Goal: Information Seeking & Learning: Learn about a topic

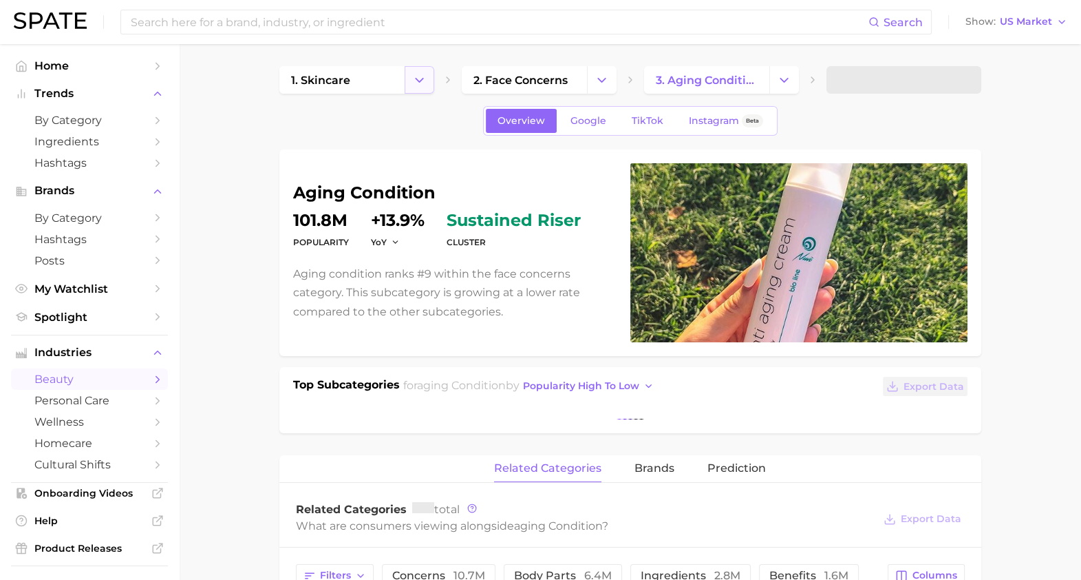
click at [414, 74] on icon "Change Category" at bounding box center [419, 80] width 14 height 14
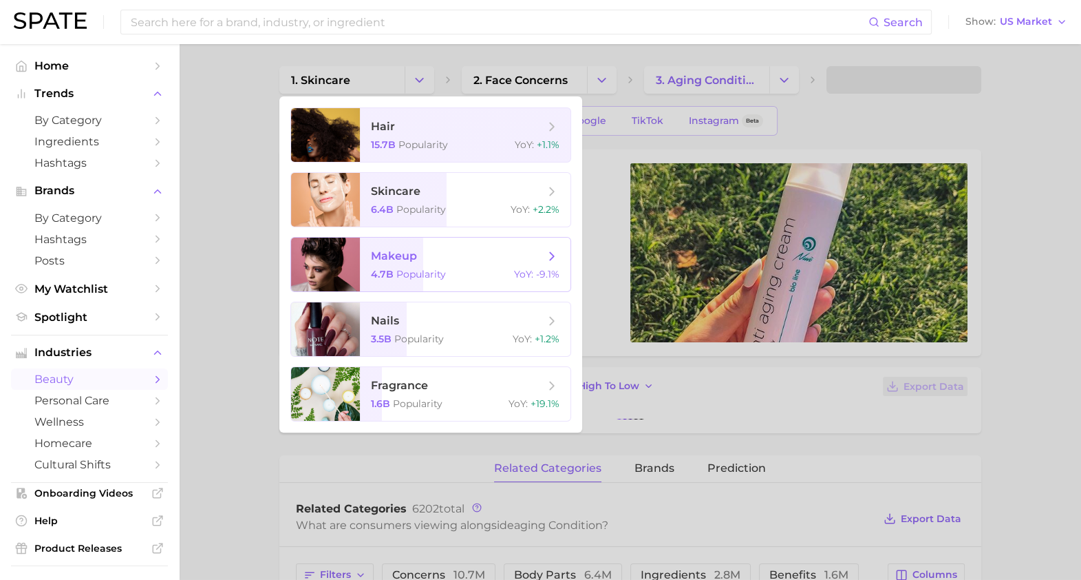
click at [379, 273] on span "4.7b" at bounding box center [382, 274] width 23 height 12
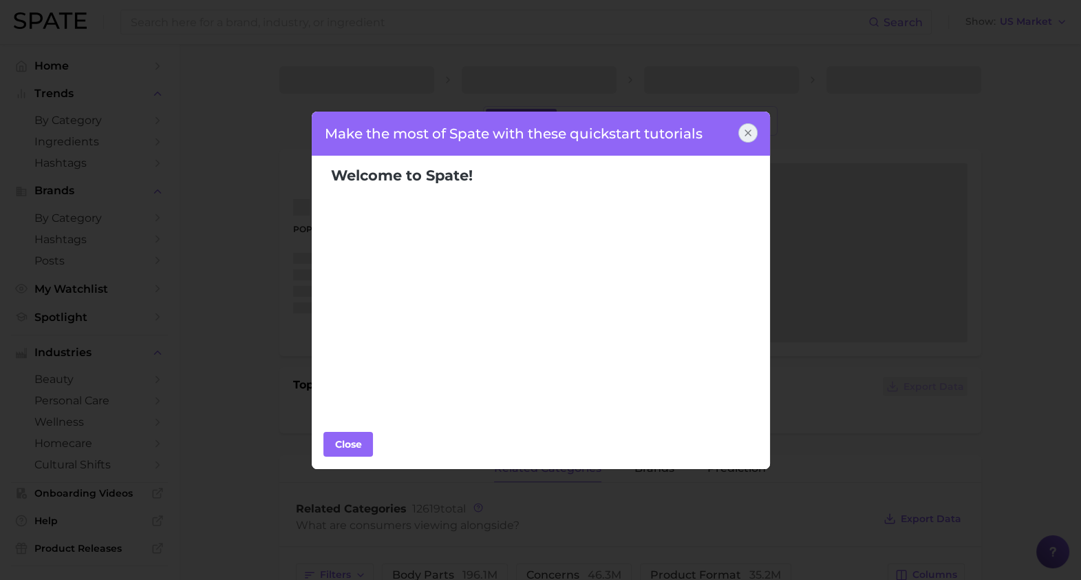
click at [752, 125] on div at bounding box center [747, 132] width 19 height 19
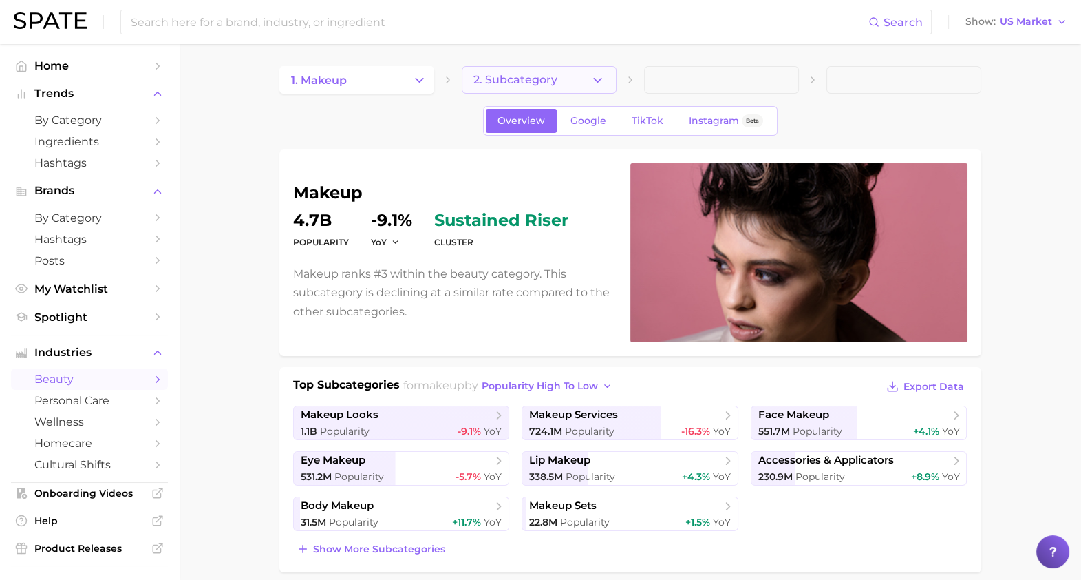
click at [578, 85] on button "2. Subcategory" at bounding box center [539, 80] width 155 height 28
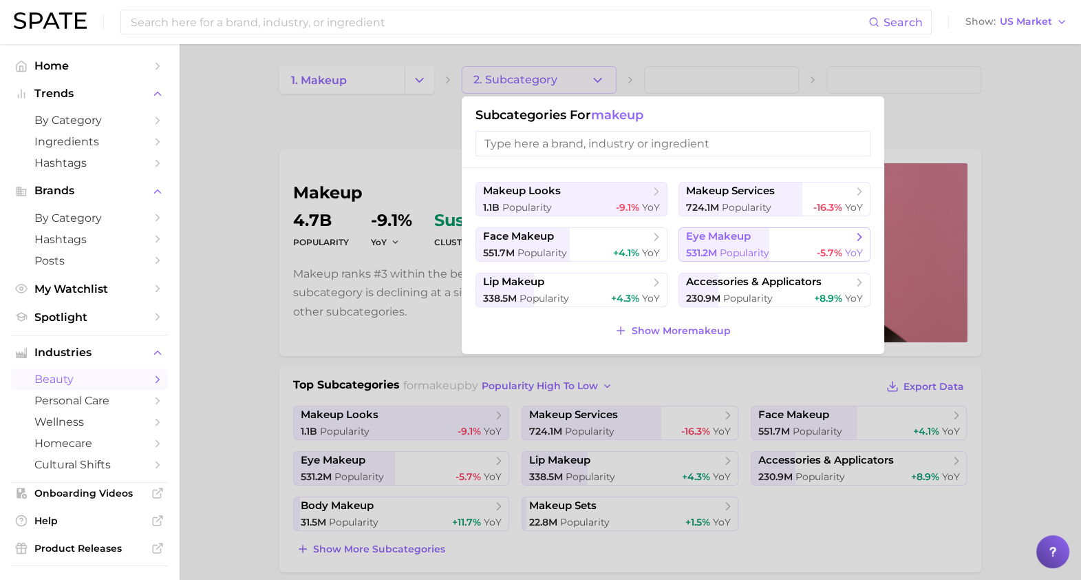
click at [727, 240] on span "eye makeup" at bounding box center [718, 236] width 65 height 13
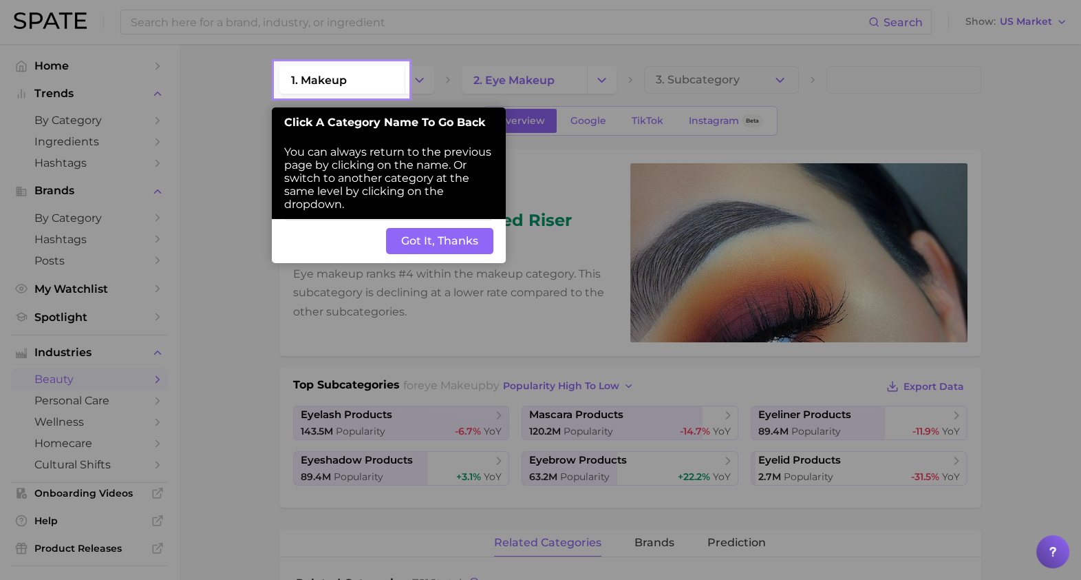
click at [463, 244] on button "Got It, Thanks" at bounding box center [439, 241] width 107 height 26
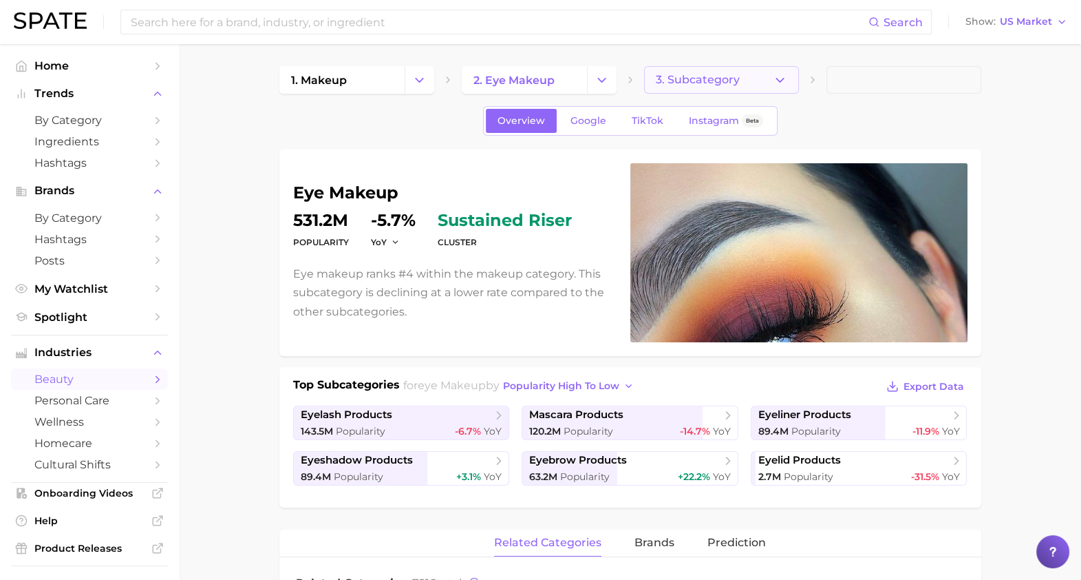
click at [759, 73] on button "3. Subcategory" at bounding box center [721, 80] width 155 height 28
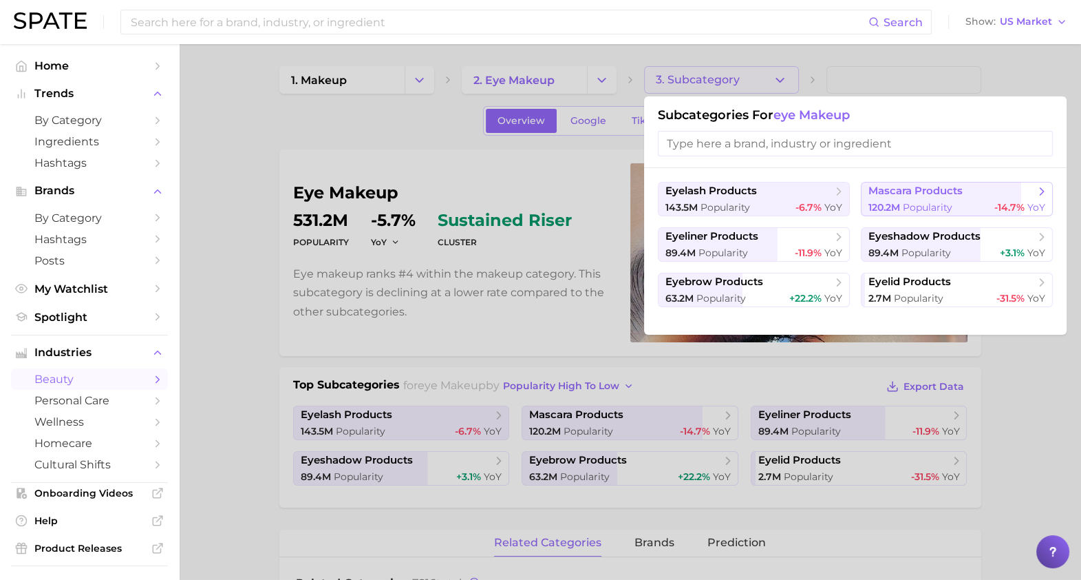
click at [898, 187] on span "mascara products" at bounding box center [916, 190] width 94 height 13
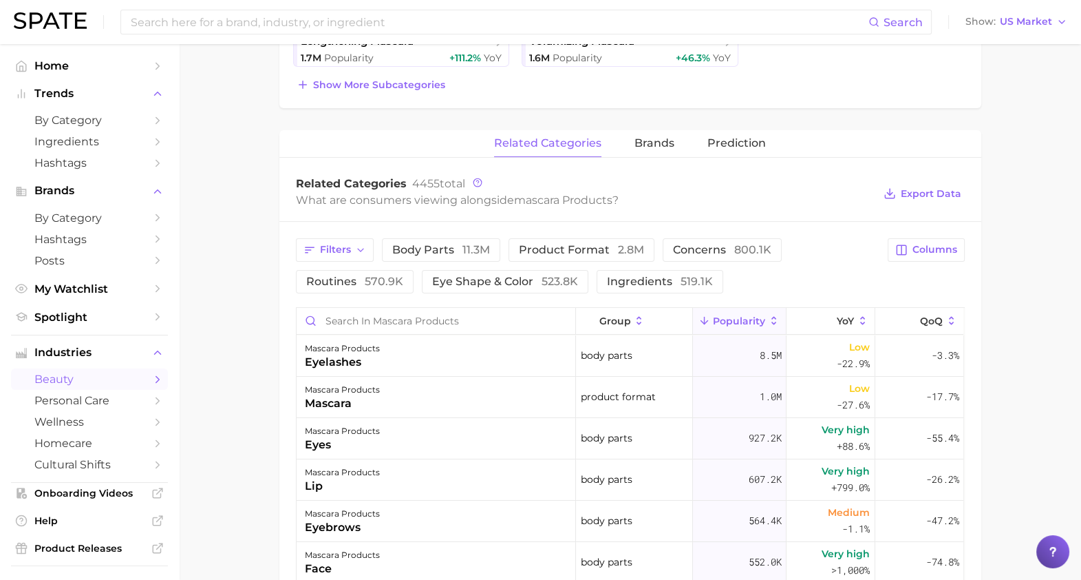
scroll to position [465, 0]
click at [681, 285] on span "519.1k" at bounding box center [697, 280] width 32 height 13
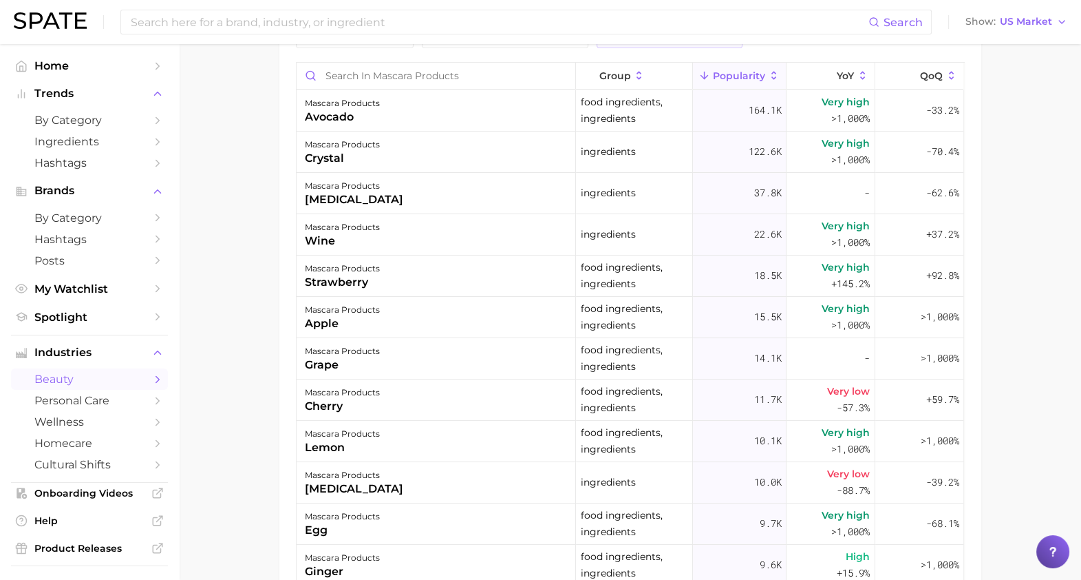
scroll to position [710, 0]
click at [442, 131] on div "mascara products crystal" at bounding box center [436, 151] width 279 height 41
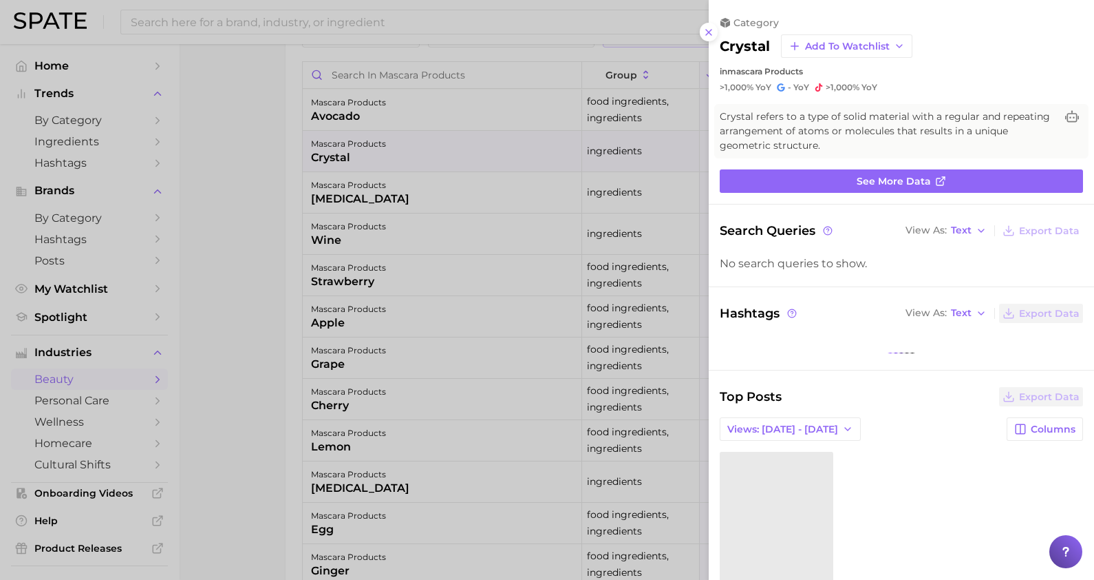
click at [442, 128] on div at bounding box center [547, 290] width 1094 height 580
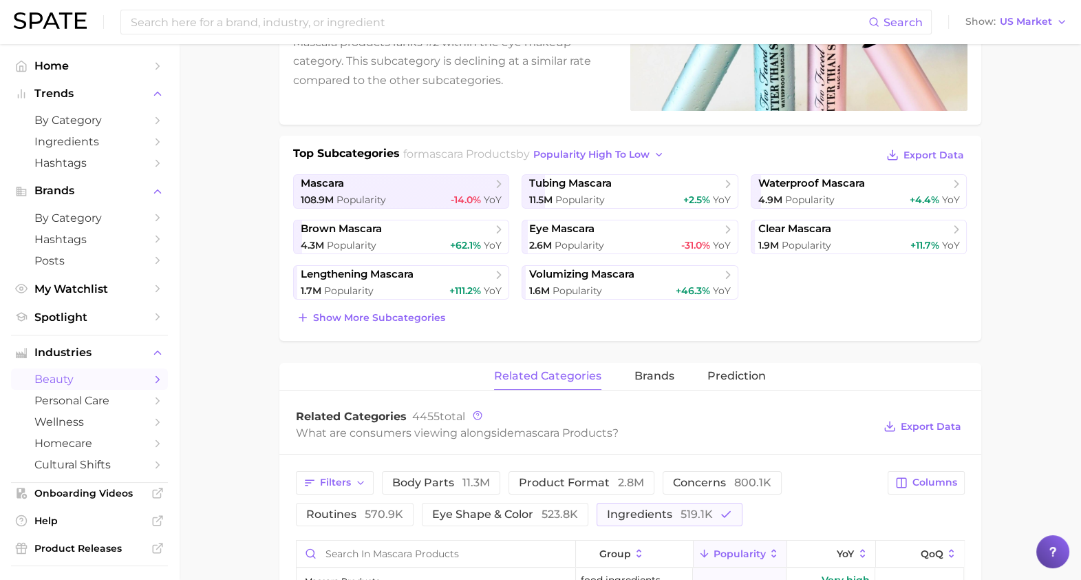
scroll to position [0, 0]
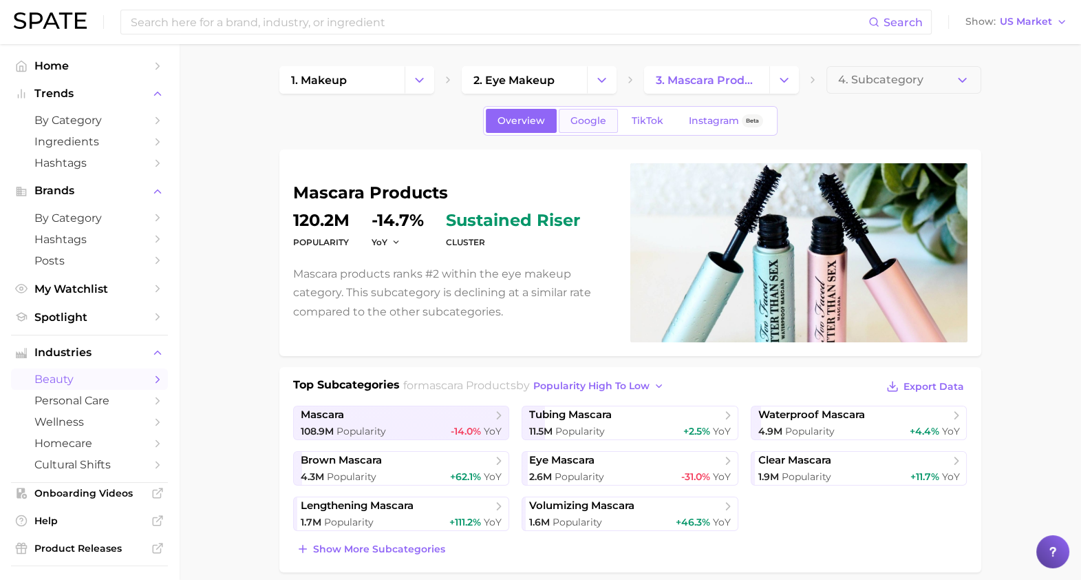
click at [603, 120] on span "Google" at bounding box center [589, 121] width 36 height 12
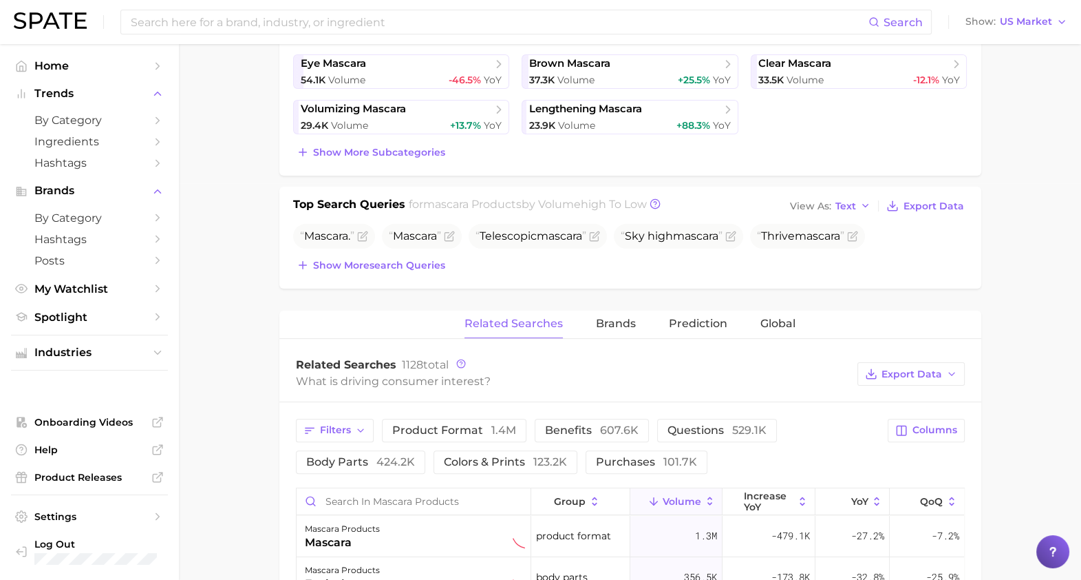
scroll to position [395, 0]
click at [419, 269] on span "Show more search queries" at bounding box center [379, 267] width 132 height 12
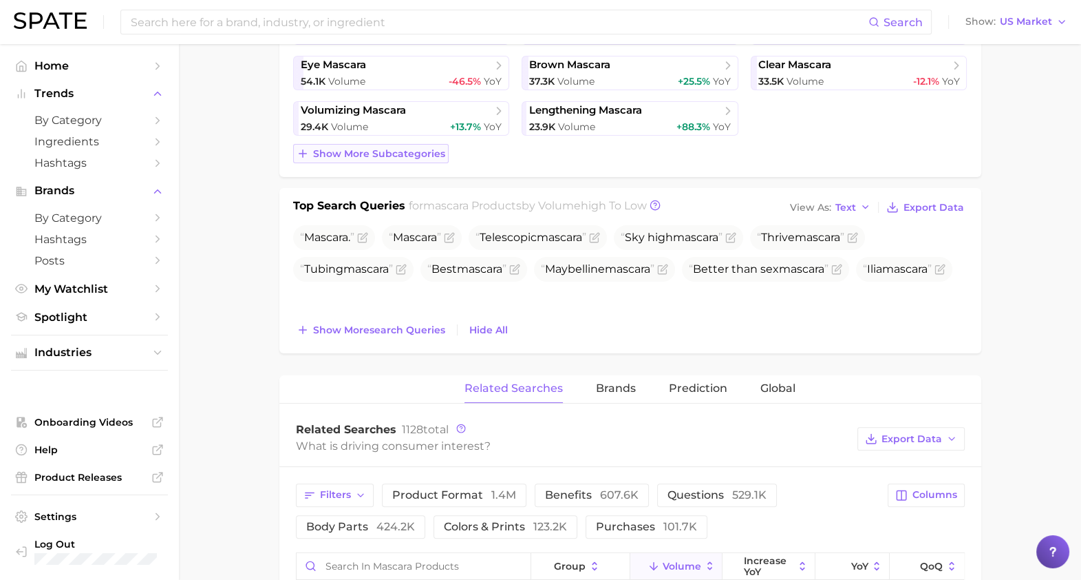
click at [394, 153] on span "Show more subcategories" at bounding box center [379, 154] width 132 height 12
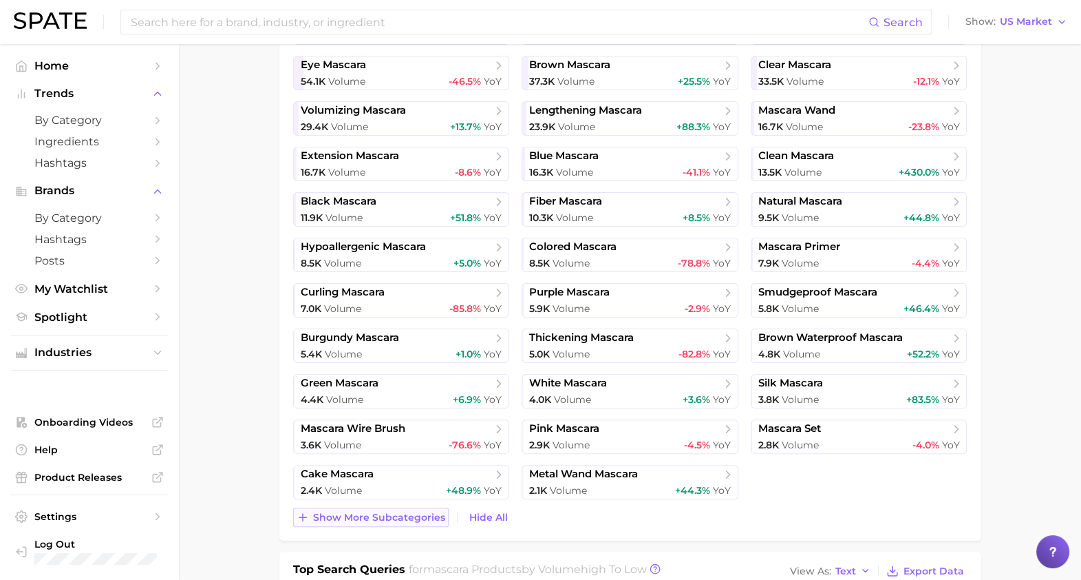
scroll to position [226, 0]
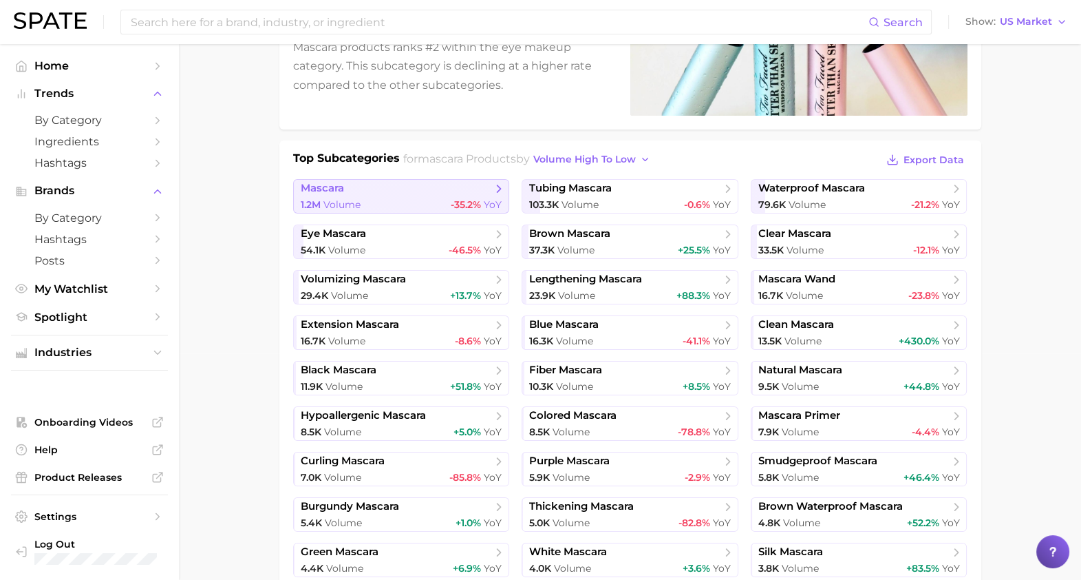
click at [379, 198] on div "1.2m Volume -35.2% YoY" at bounding box center [402, 204] width 202 height 13
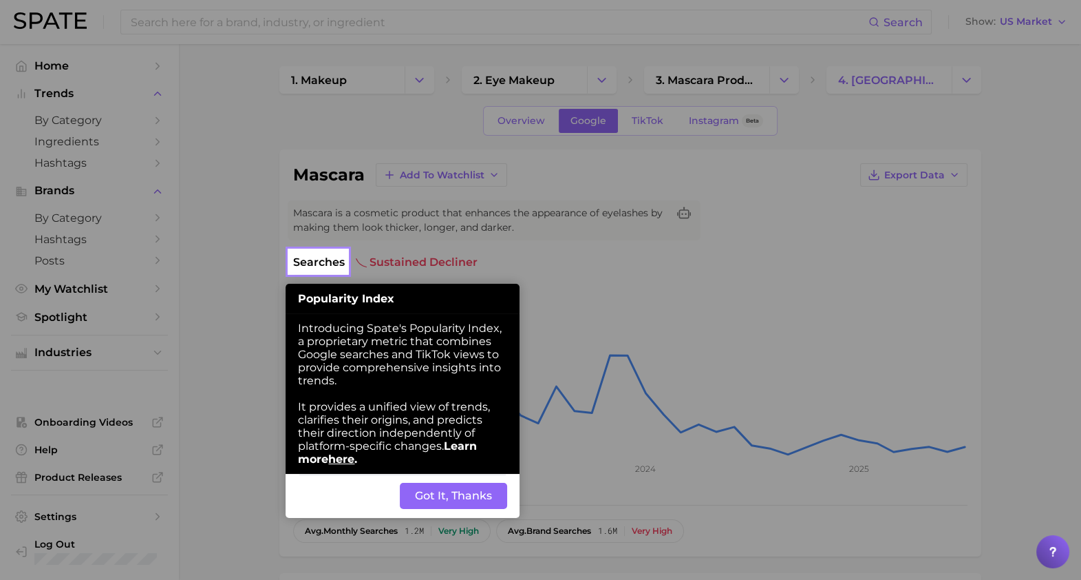
click at [491, 493] on button "Got It, Thanks" at bounding box center [453, 495] width 107 height 26
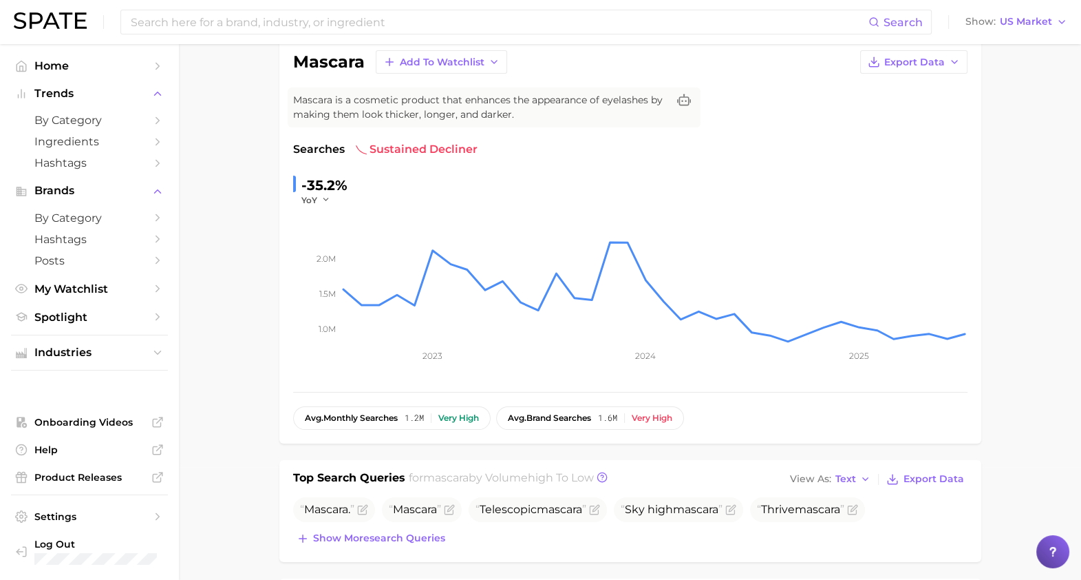
scroll to position [66, 0]
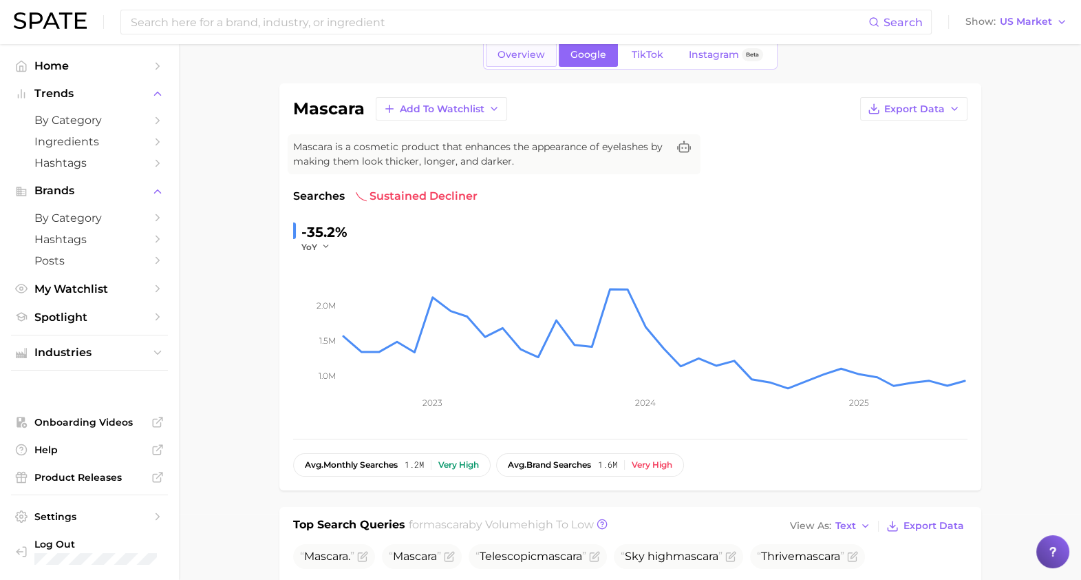
click at [509, 55] on span "Overview" at bounding box center [521, 55] width 47 height 12
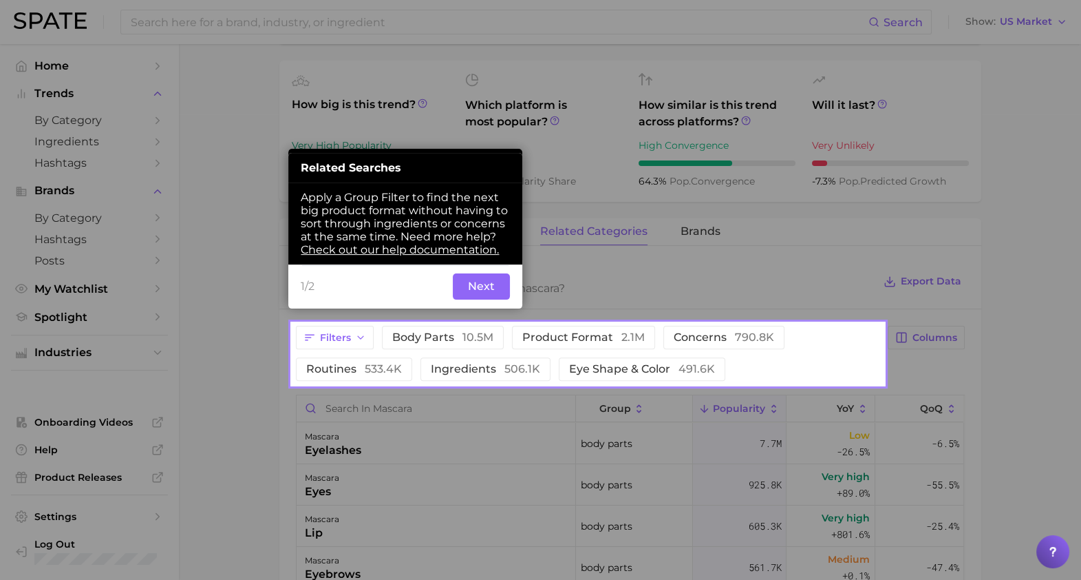
scroll to position [467, 0]
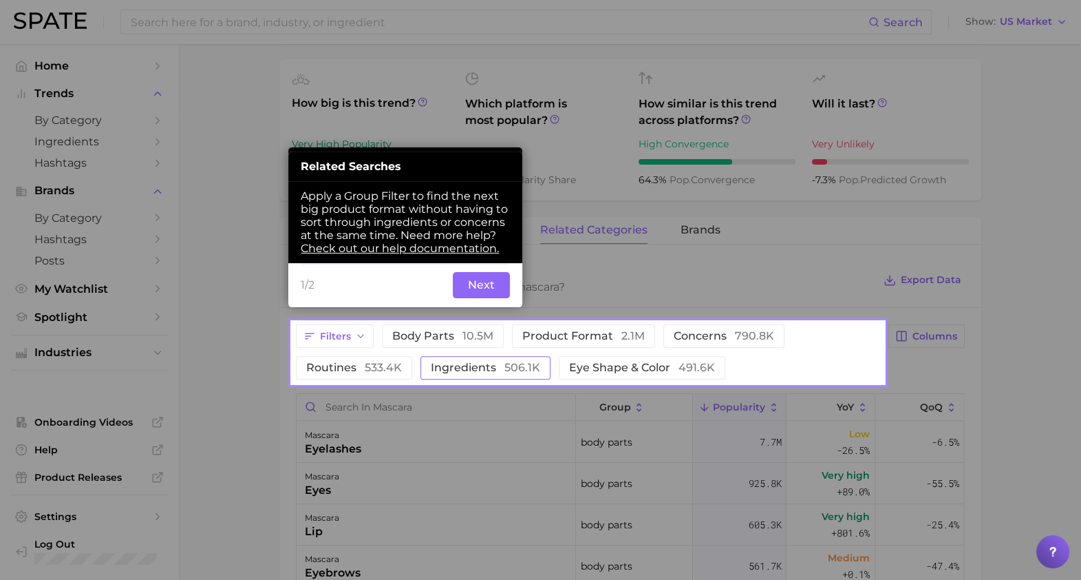
click at [460, 364] on span "ingredients 506.1k" at bounding box center [485, 367] width 109 height 11
click at [475, 289] on button "Next" at bounding box center [481, 285] width 57 height 26
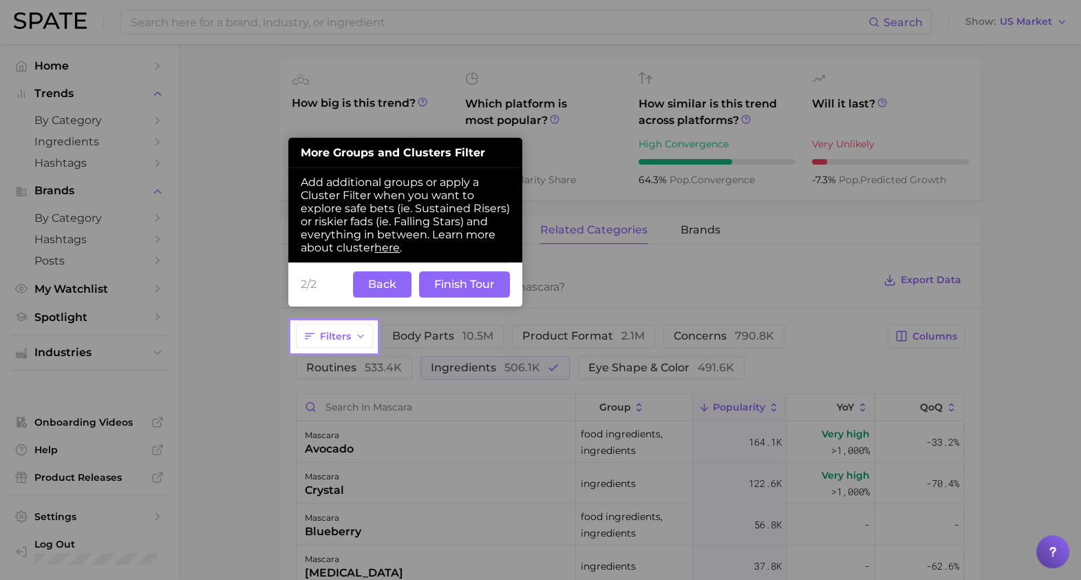
click at [478, 289] on button "Finish Tour" at bounding box center [464, 284] width 91 height 26
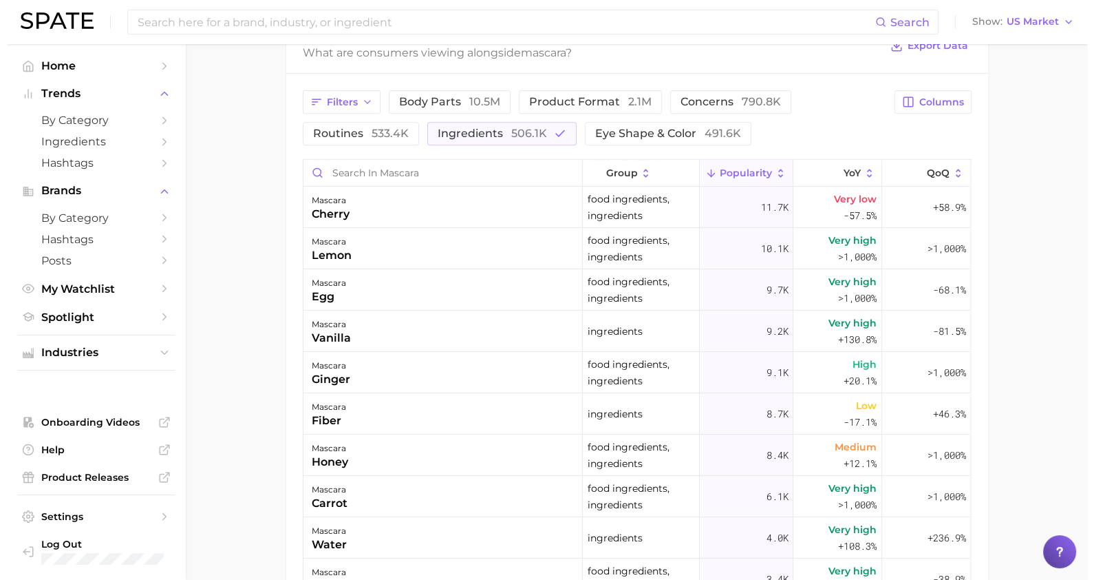
scroll to position [719, 0]
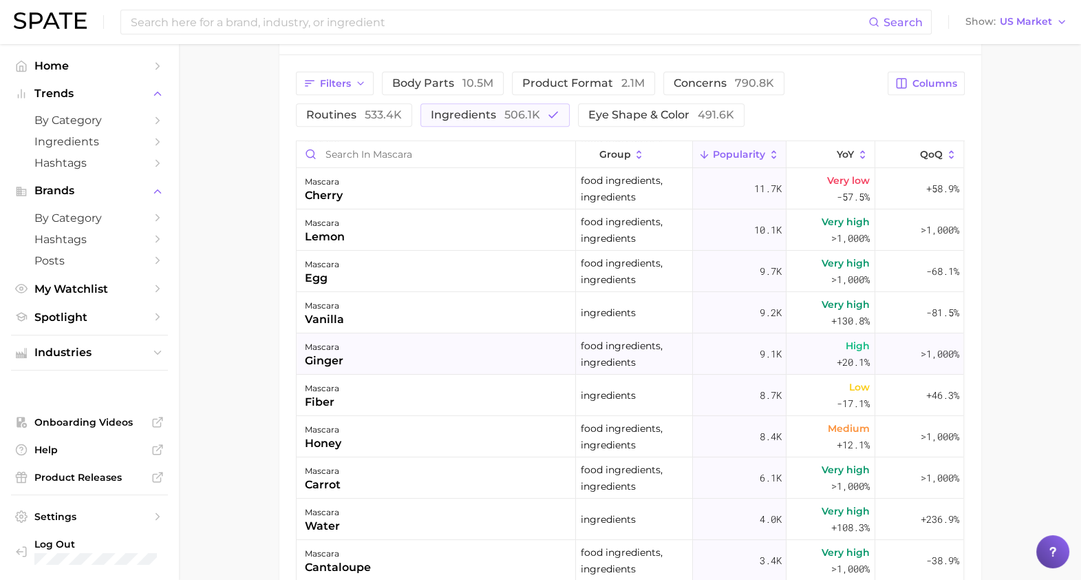
click at [383, 358] on div "mascara ginger" at bounding box center [436, 353] width 279 height 41
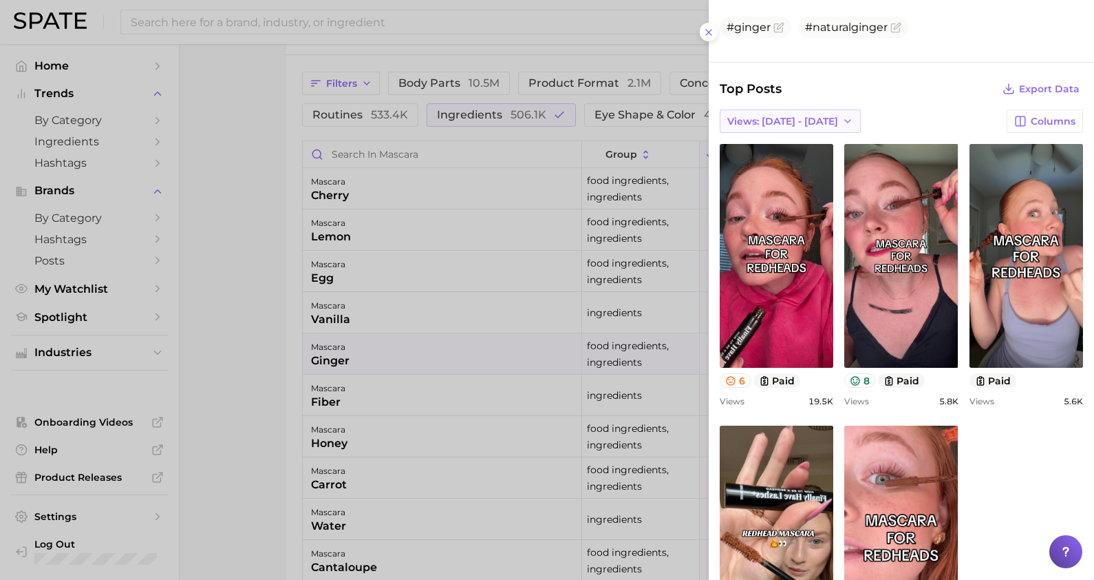
scroll to position [346, 0]
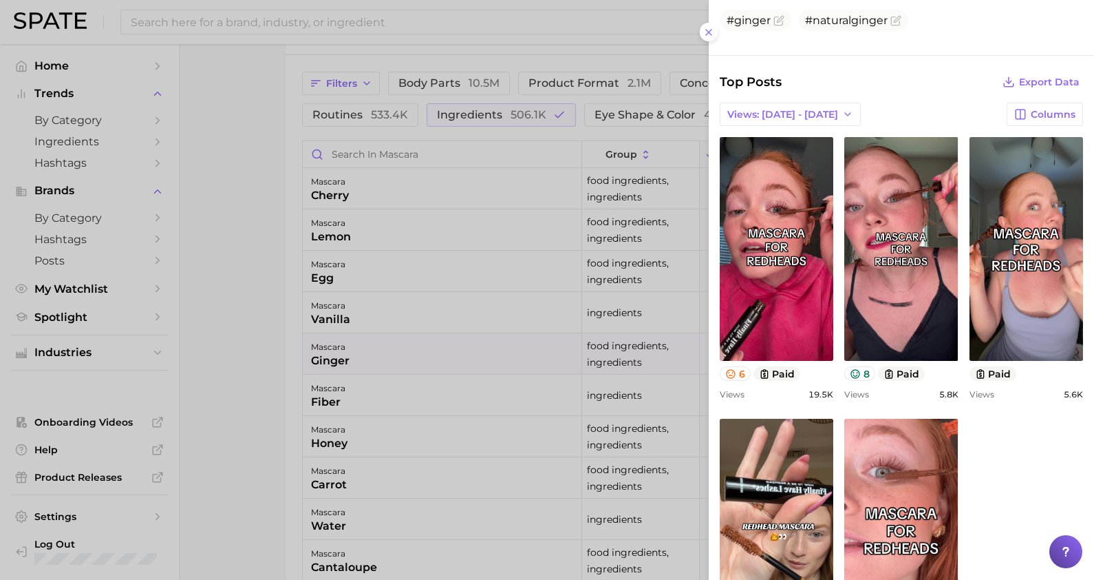
click at [334, 379] on div at bounding box center [547, 290] width 1094 height 580
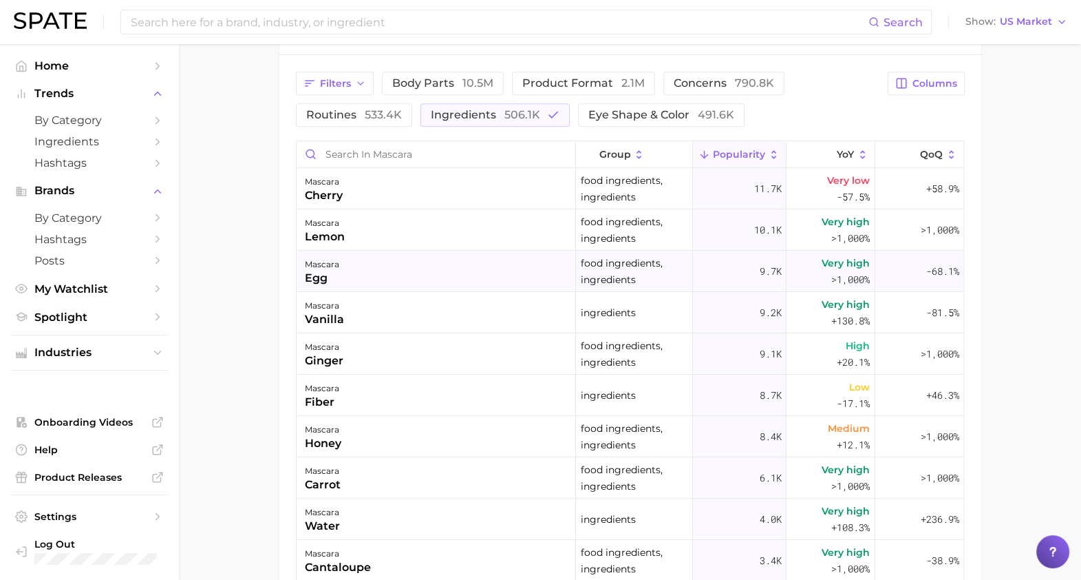
click at [402, 262] on div "mascara egg" at bounding box center [436, 271] width 279 height 41
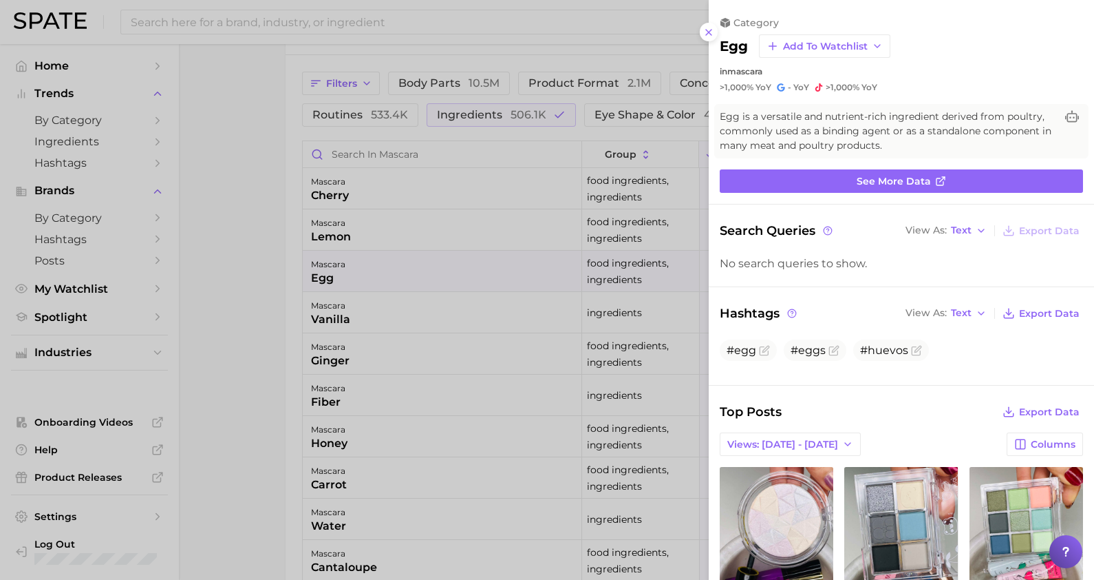
scroll to position [0, 0]
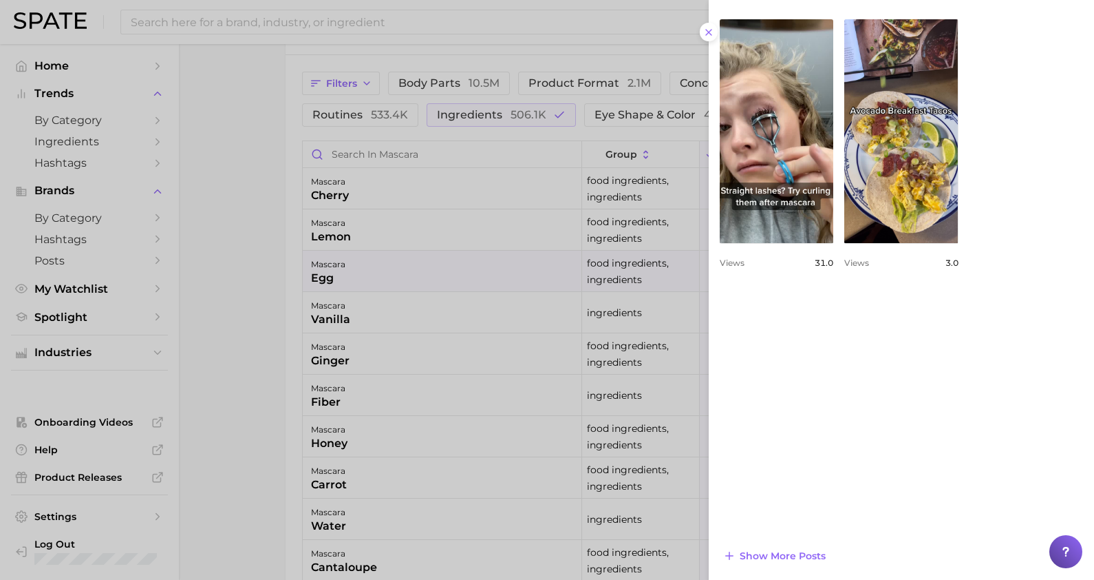
click at [468, 502] on div at bounding box center [547, 290] width 1094 height 580
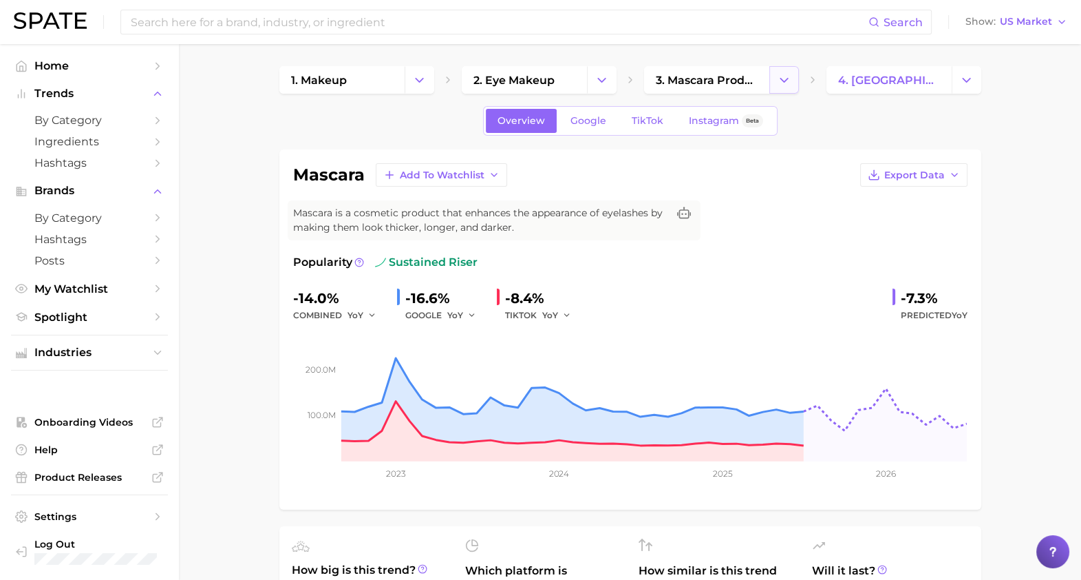
click at [785, 79] on icon "Change Category" at bounding box center [784, 80] width 14 height 14
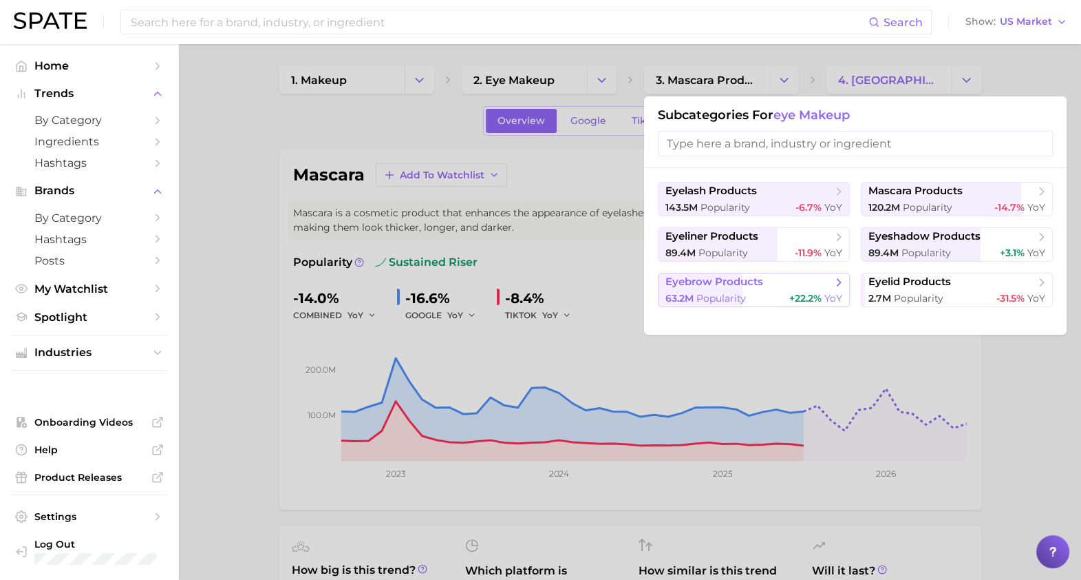
click at [767, 295] on div "63.2m Popularity +22.2% YoY" at bounding box center [754, 298] width 177 height 13
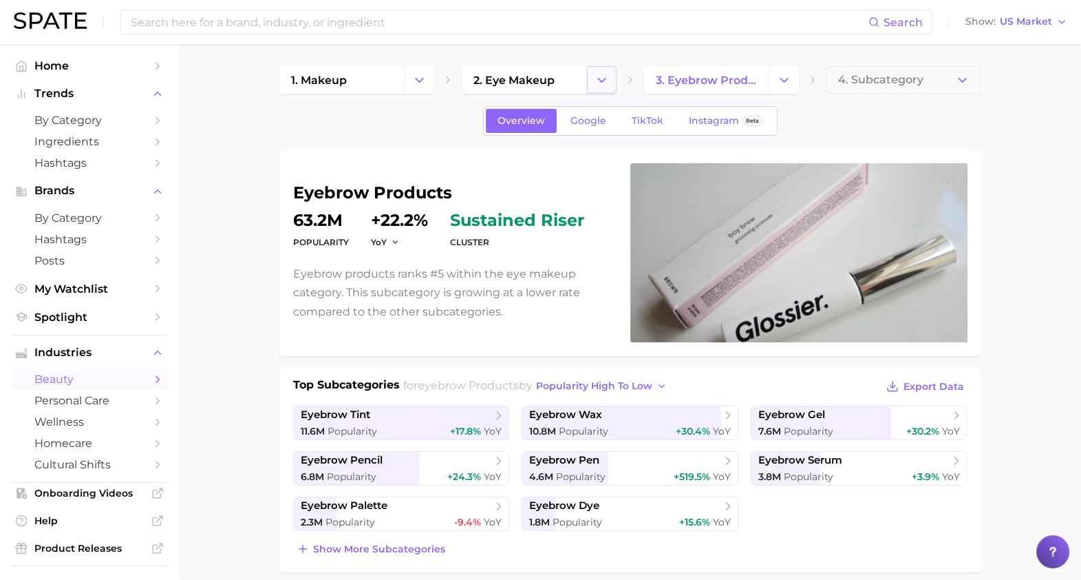
click at [593, 69] on button "Change Category" at bounding box center [602, 80] width 30 height 28
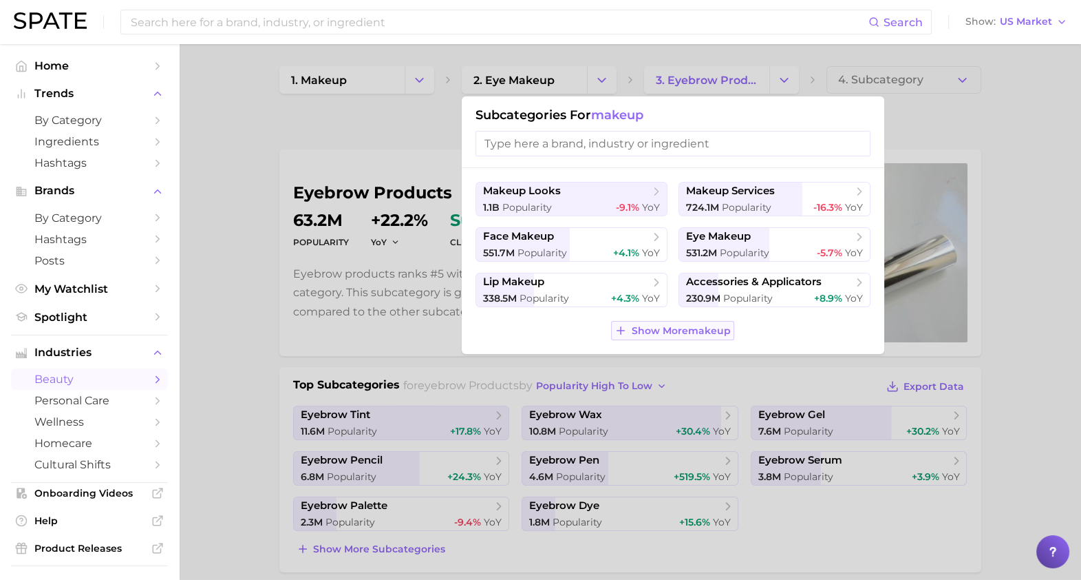
click at [670, 323] on button "Show More makeup" at bounding box center [672, 330] width 123 height 19
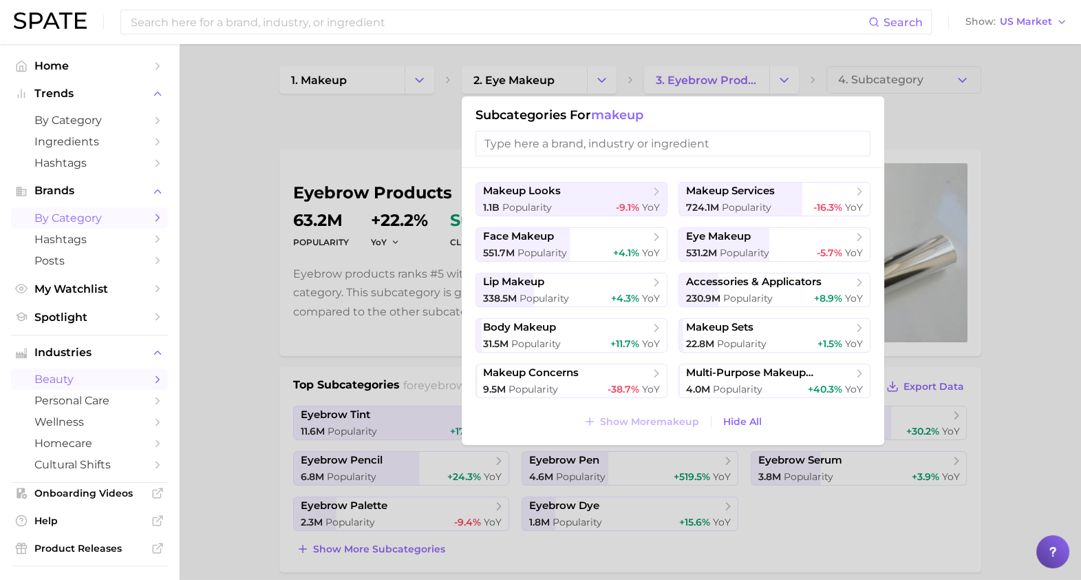
click at [71, 224] on span "by Category" at bounding box center [89, 217] width 110 height 13
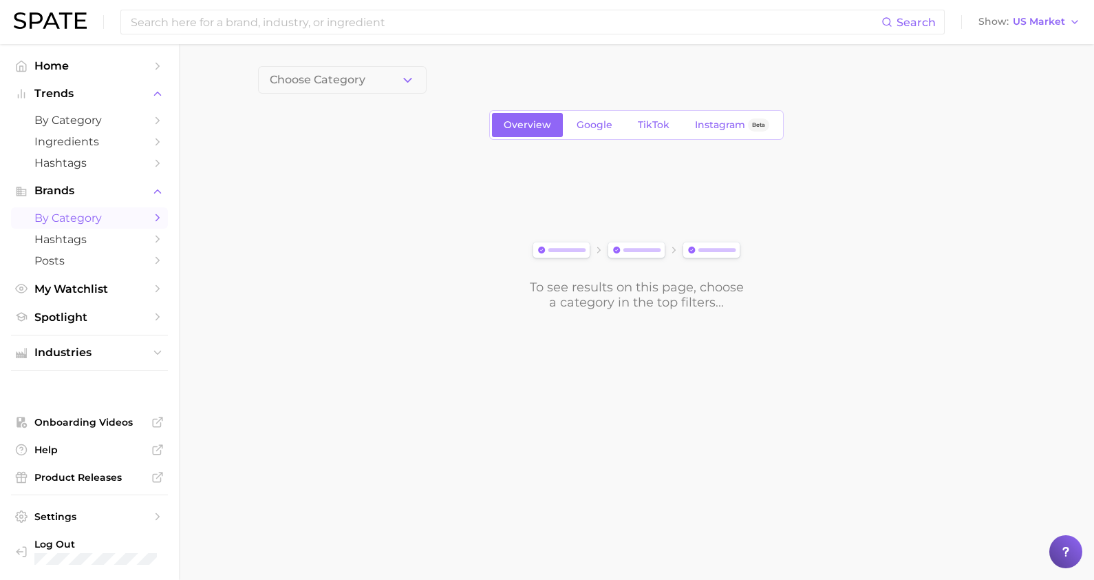
click at [338, 97] on div "Choose Category Overview Google TikTok Instagram Beta To see results on this pa…" at bounding box center [636, 188] width 757 height 244
click at [327, 83] on span "Choose Category" at bounding box center [318, 80] width 96 height 12
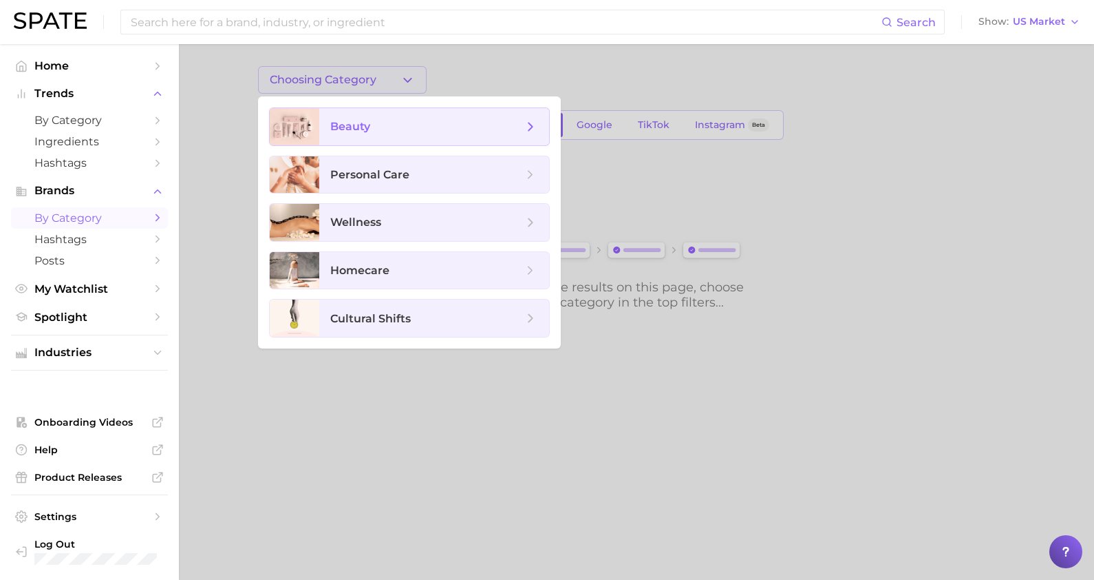
click at [351, 134] on span "beauty" at bounding box center [434, 126] width 230 height 37
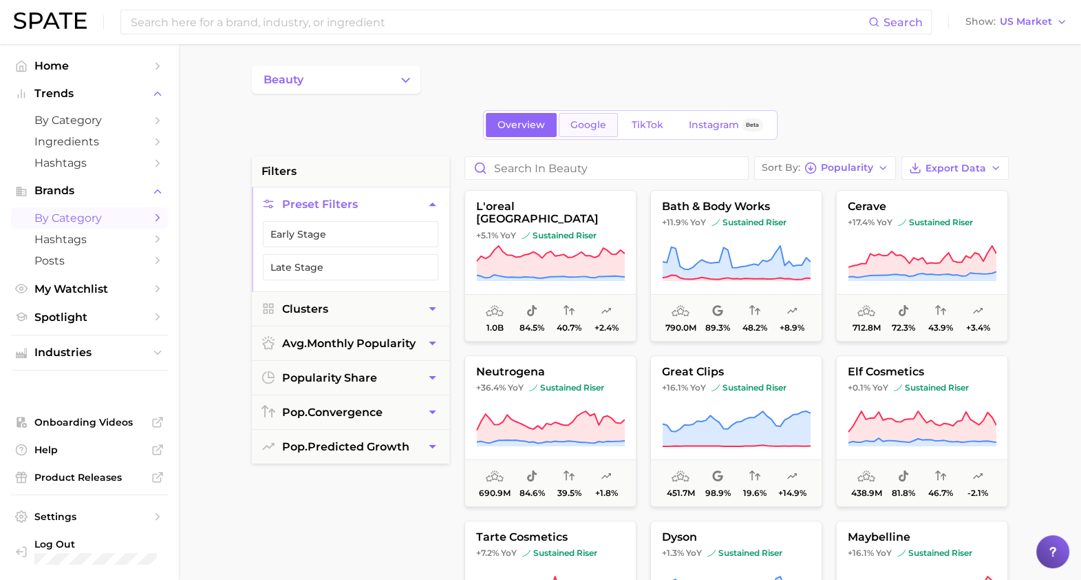
click at [594, 133] on link "Google" at bounding box center [588, 125] width 59 height 24
